Goal: Use online tool/utility

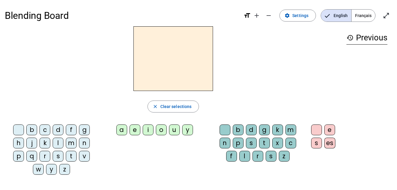
click at [67, 155] on div "t" at bounding box center [71, 156] width 11 height 11
click at [120, 129] on div "a" at bounding box center [121, 129] width 11 height 11
click at [292, 141] on div "c" at bounding box center [290, 143] width 11 height 11
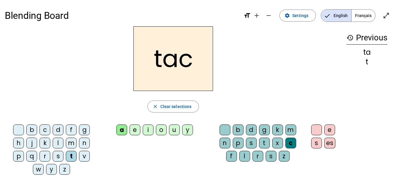
click at [227, 130] on div at bounding box center [224, 129] width 11 height 11
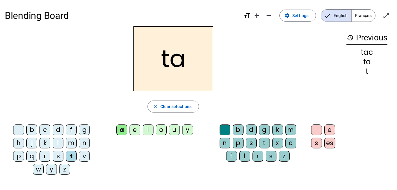
click at [134, 130] on div "e" at bounding box center [134, 129] width 11 height 11
click at [34, 141] on div "j" at bounding box center [31, 143] width 11 height 11
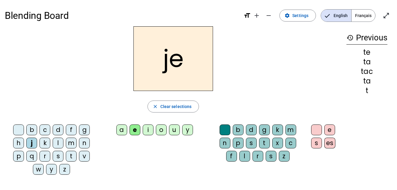
click at [58, 127] on div "d" at bounding box center [58, 129] width 11 height 11
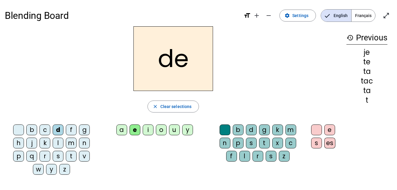
click at [70, 144] on div "m" at bounding box center [71, 143] width 11 height 11
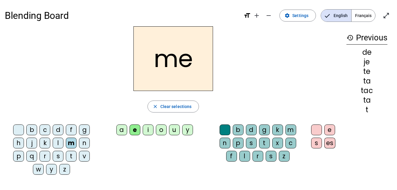
click at [119, 132] on div "a" at bounding box center [121, 129] width 11 height 11
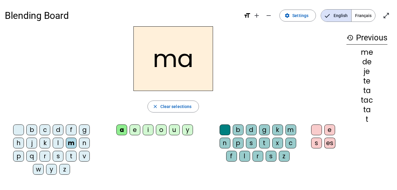
click at [59, 141] on div "l" at bounding box center [58, 143] width 11 height 11
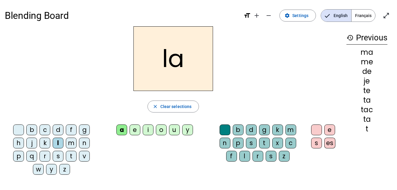
click at [291, 142] on div "c" at bounding box center [290, 143] width 11 height 11
